Goal: Transaction & Acquisition: Purchase product/service

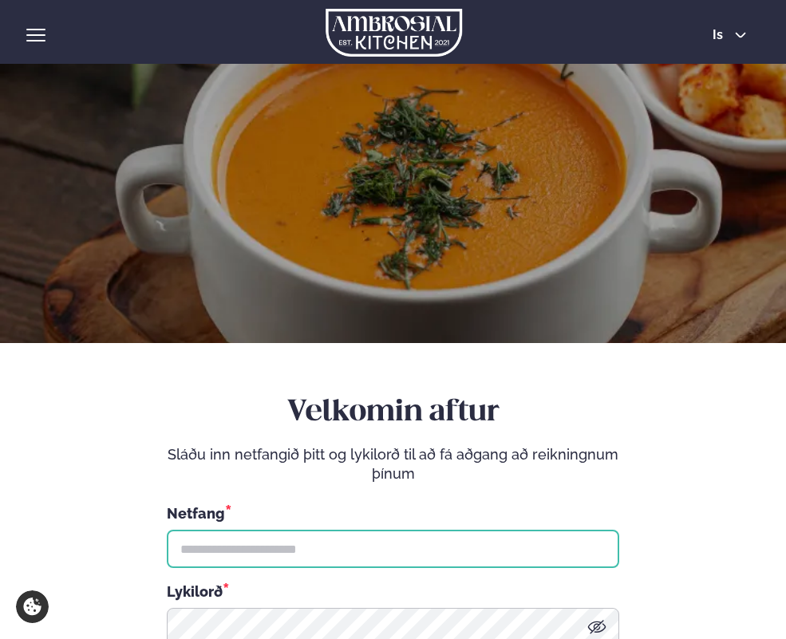
click at [226, 548] on input "text" at bounding box center [393, 549] width 452 height 38
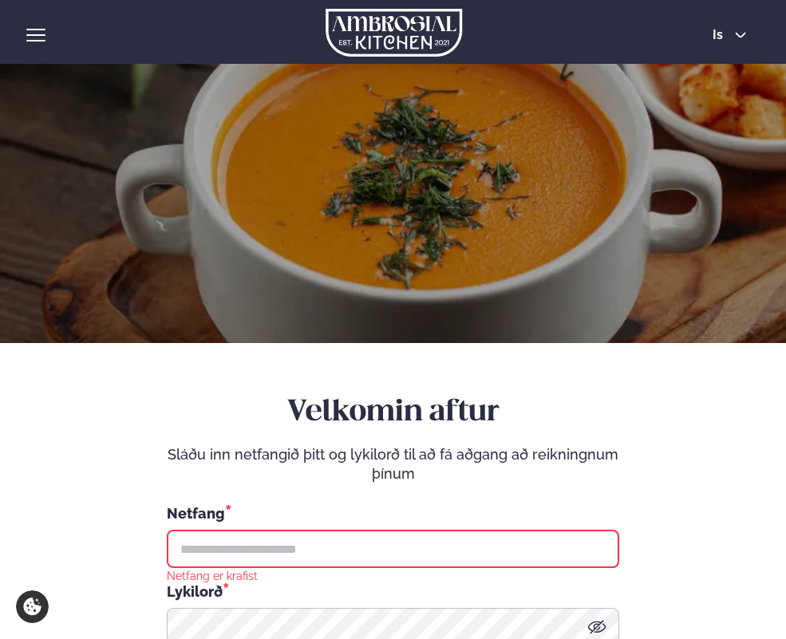
type input "**********"
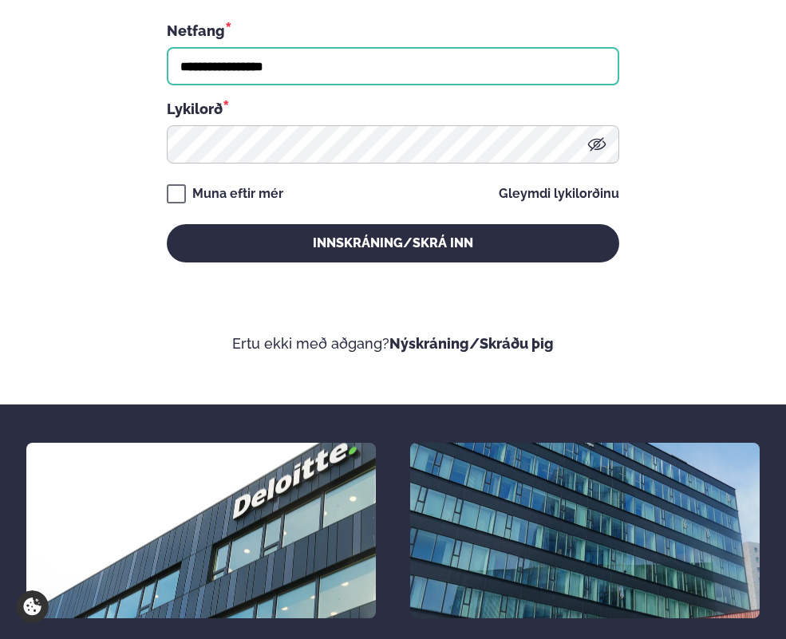
scroll to position [491, 0]
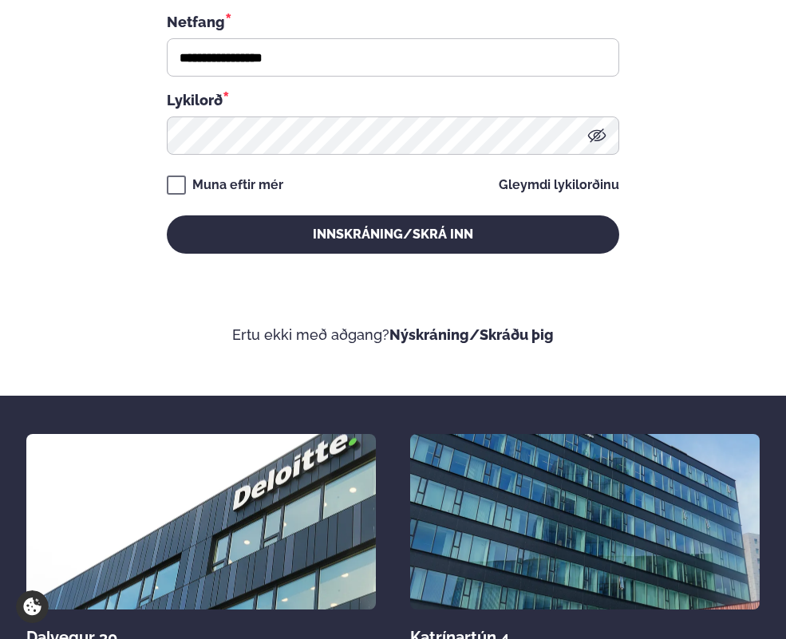
click at [302, 257] on form "**********" at bounding box center [392, 124] width 733 height 442
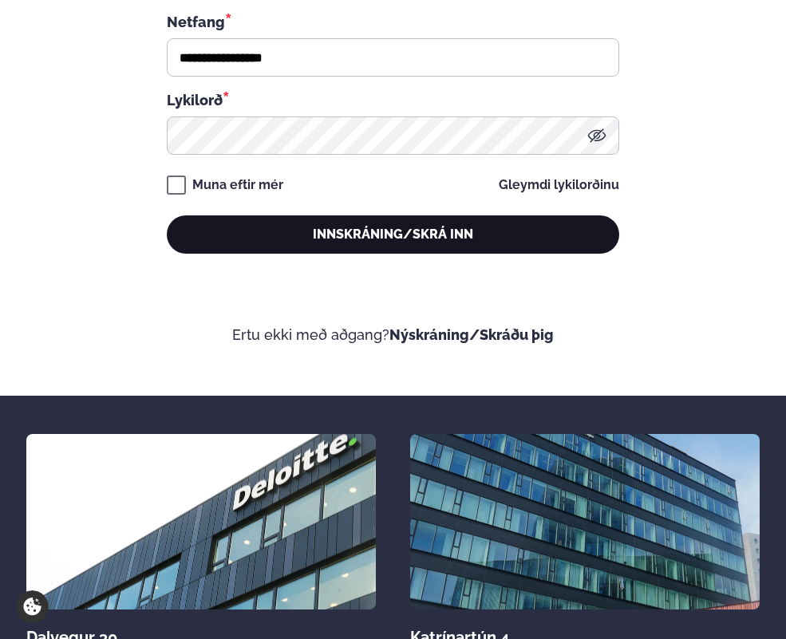
click at [355, 239] on button "Innskráning/Skrá inn" at bounding box center [393, 234] width 452 height 38
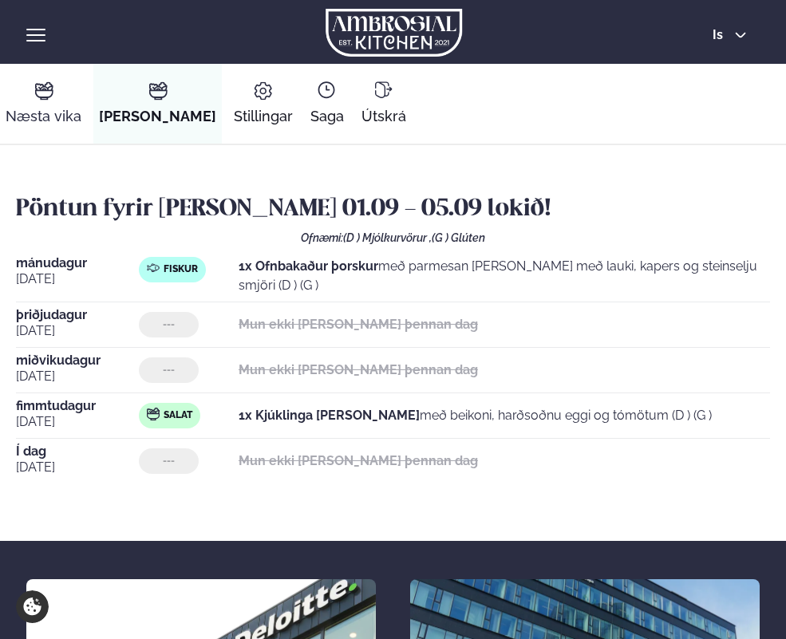
click at [45, 90] on icon at bounding box center [43, 93] width 17 height 7
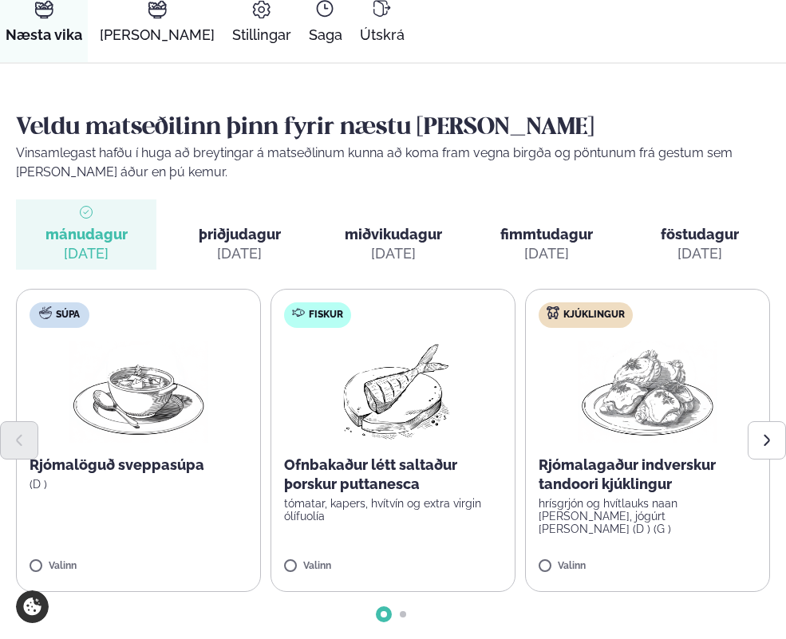
scroll to position [175, 0]
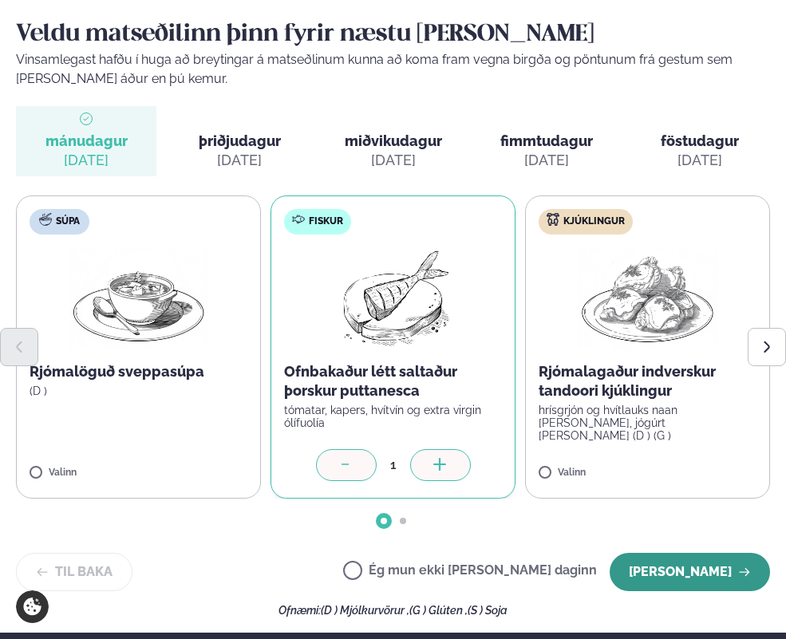
click at [692, 571] on button "[PERSON_NAME]" at bounding box center [689, 572] width 160 height 38
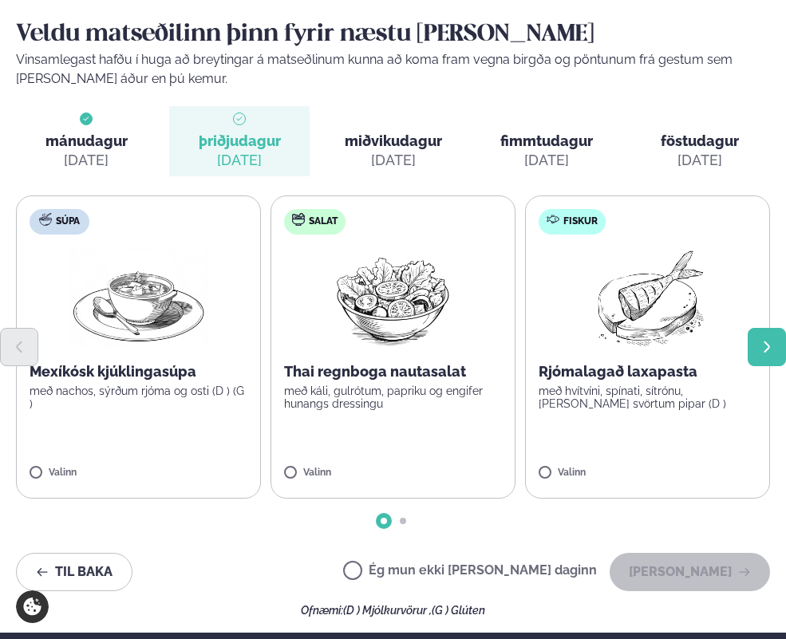
click at [759, 345] on icon "Next slide" at bounding box center [766, 347] width 15 height 15
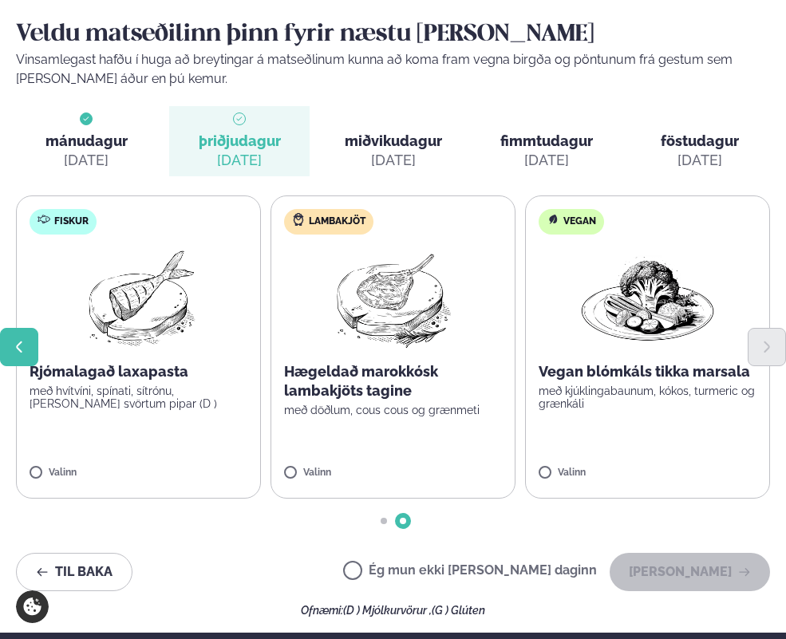
click at [18, 350] on icon "Previous slide" at bounding box center [19, 347] width 15 height 15
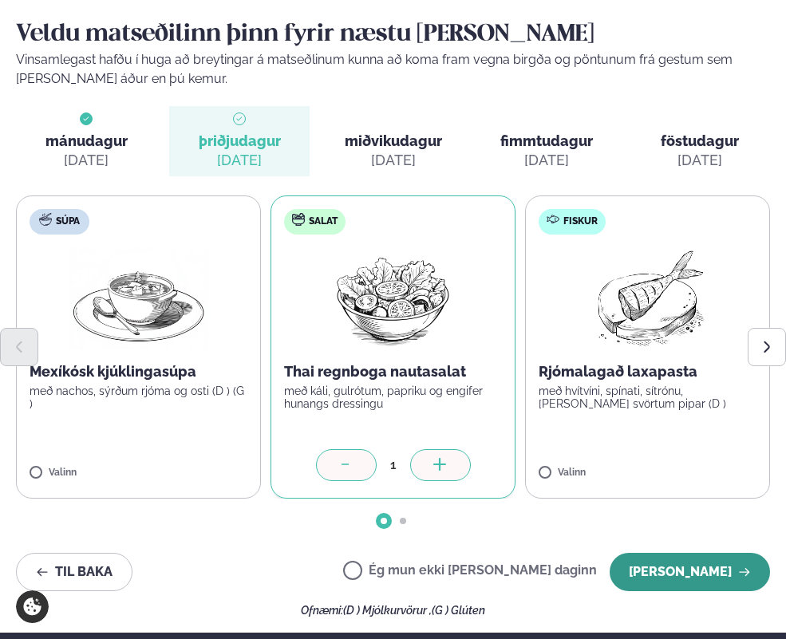
click at [705, 577] on button "[PERSON_NAME]" at bounding box center [689, 572] width 160 height 38
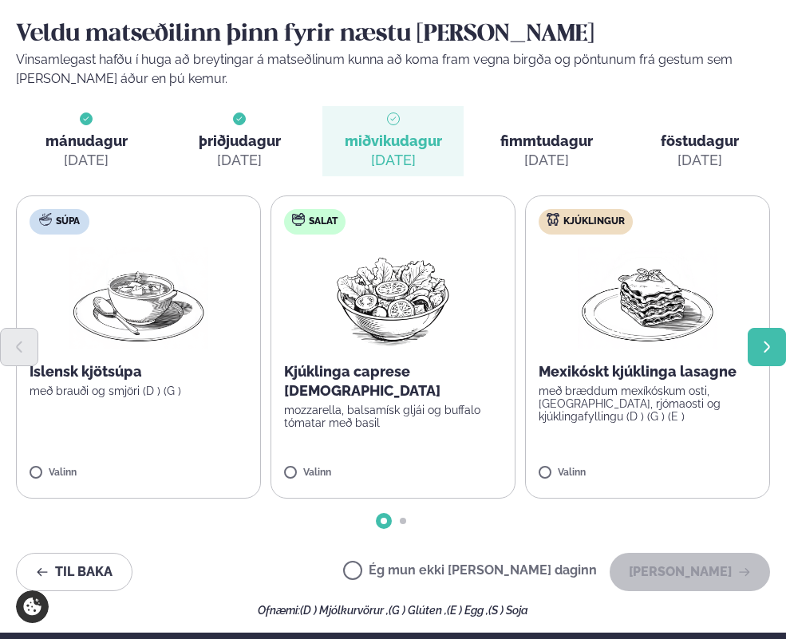
click at [764, 341] on icon "Next slide" at bounding box center [766, 347] width 6 height 12
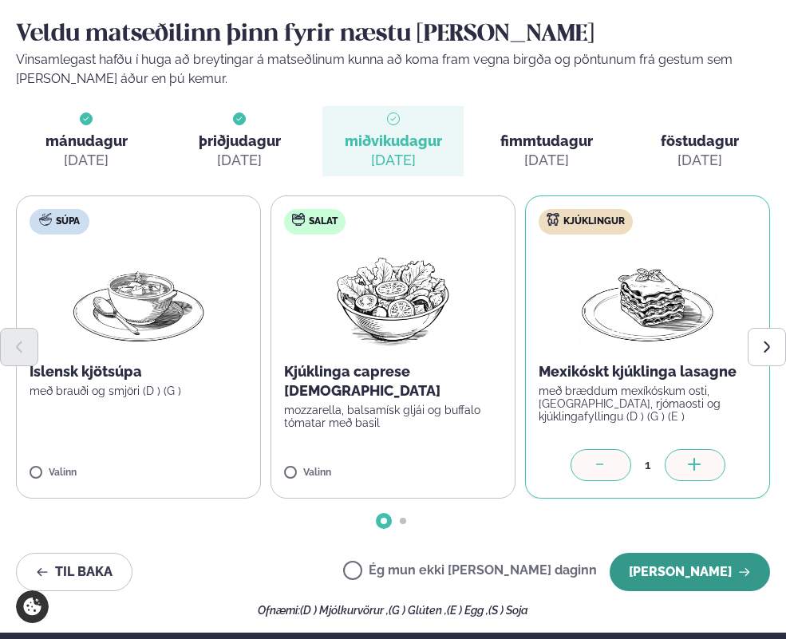
click at [694, 574] on button "[PERSON_NAME]" at bounding box center [689, 572] width 160 height 38
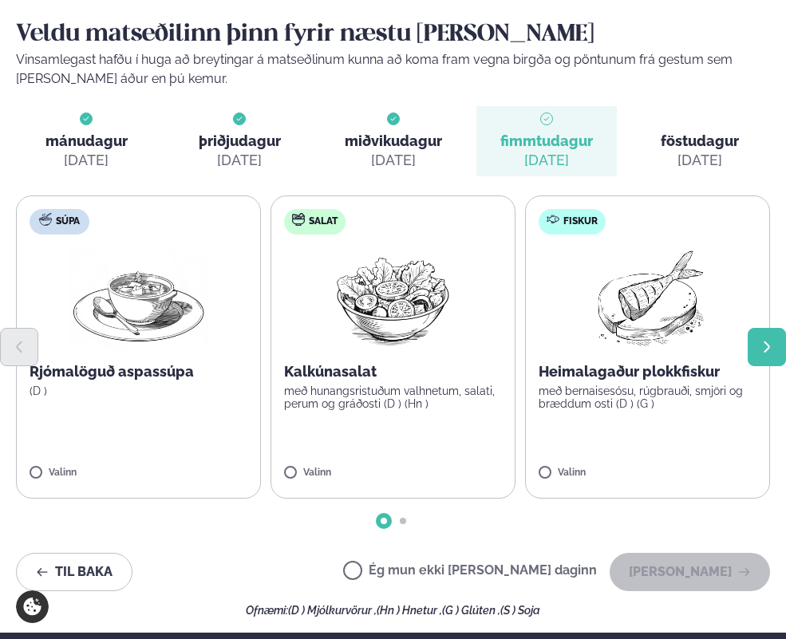
click at [757, 349] on button "Next slide" at bounding box center [766, 347] width 38 height 38
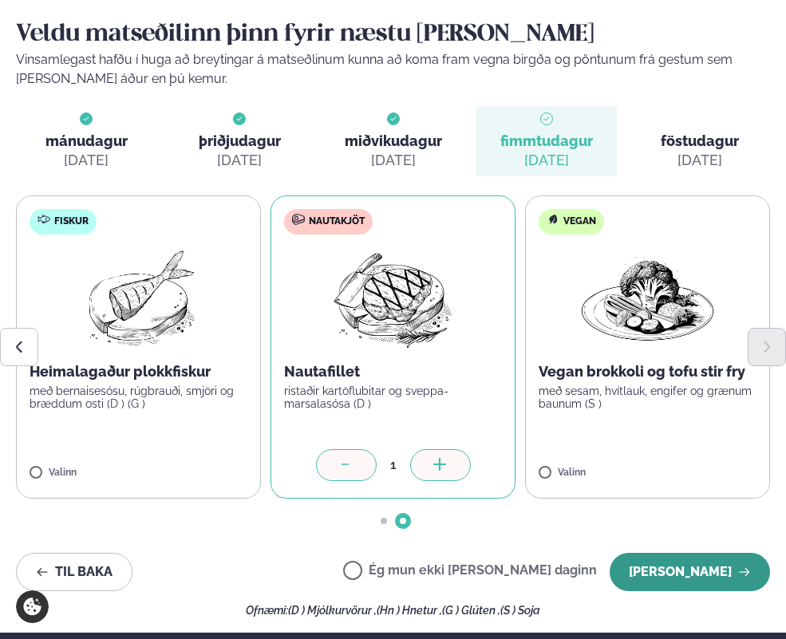
click at [683, 581] on button "[PERSON_NAME]" at bounding box center [689, 572] width 160 height 38
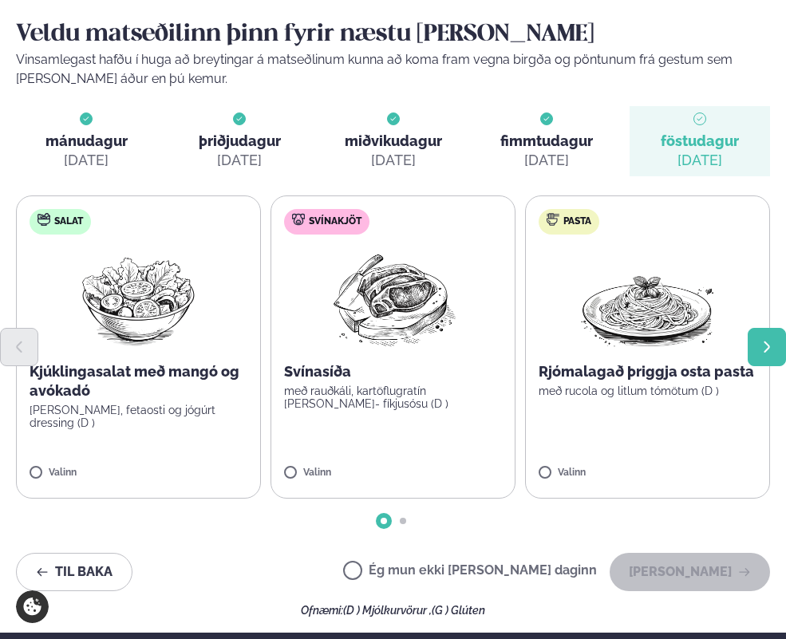
click at [762, 349] on icon "Next slide" at bounding box center [766, 347] width 15 height 15
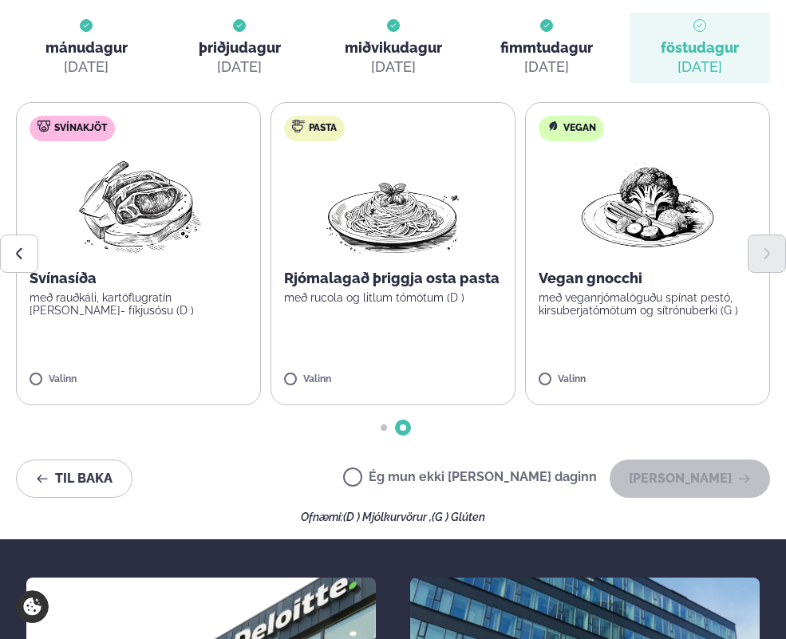
scroll to position [270, 0]
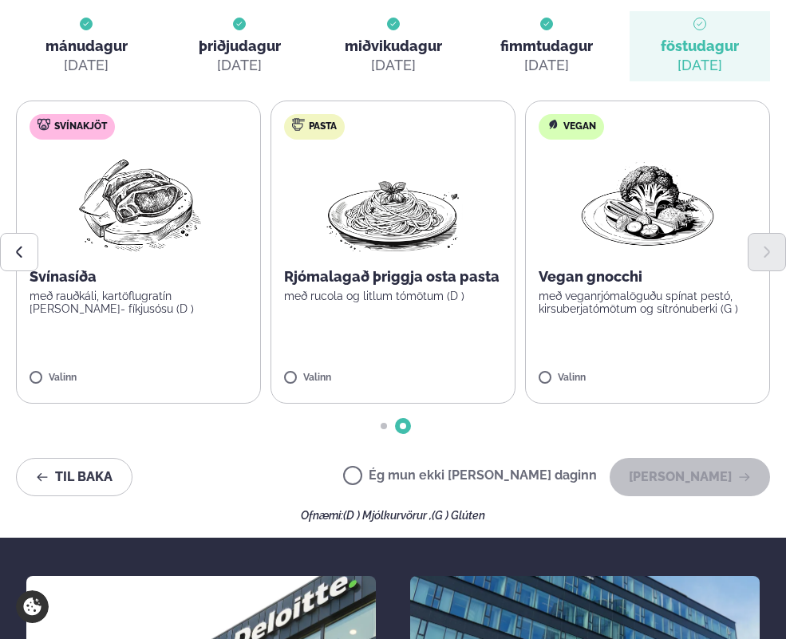
click at [404, 471] on label "Ég mun ekki [PERSON_NAME] daginn" at bounding box center [470, 477] width 254 height 17
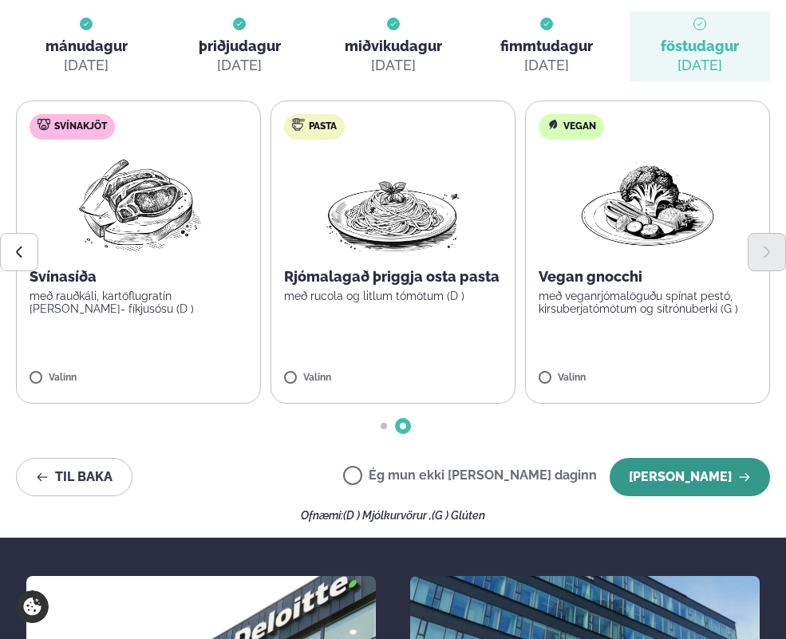
click at [751, 475] on button "[PERSON_NAME]" at bounding box center [689, 477] width 160 height 38
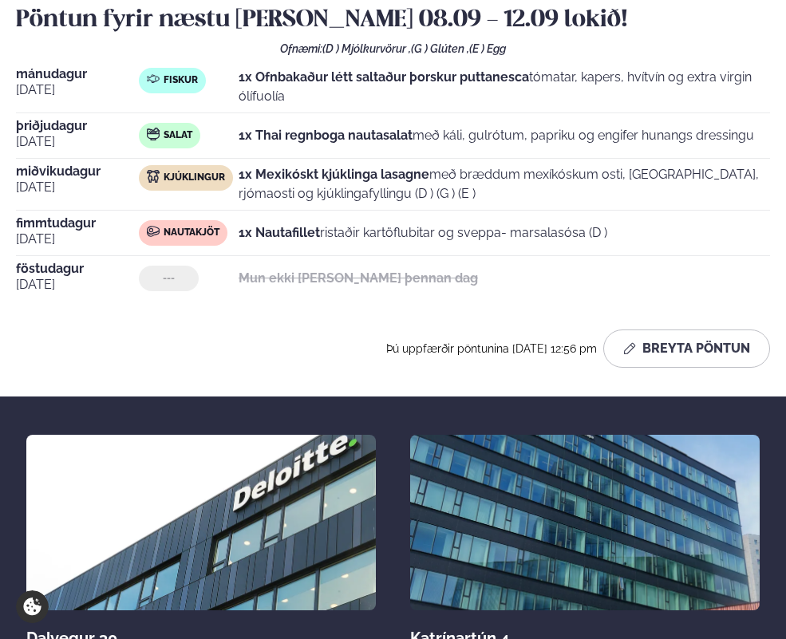
scroll to position [0, 0]
